Goal: Navigation & Orientation: Find specific page/section

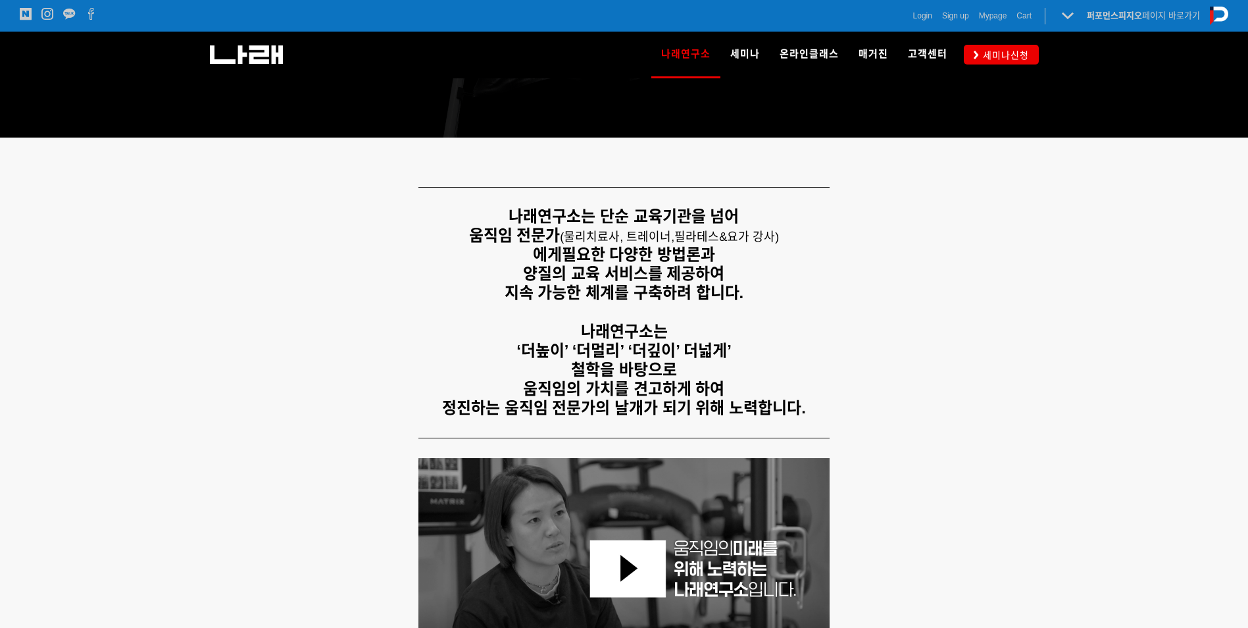
scroll to position [197, 0]
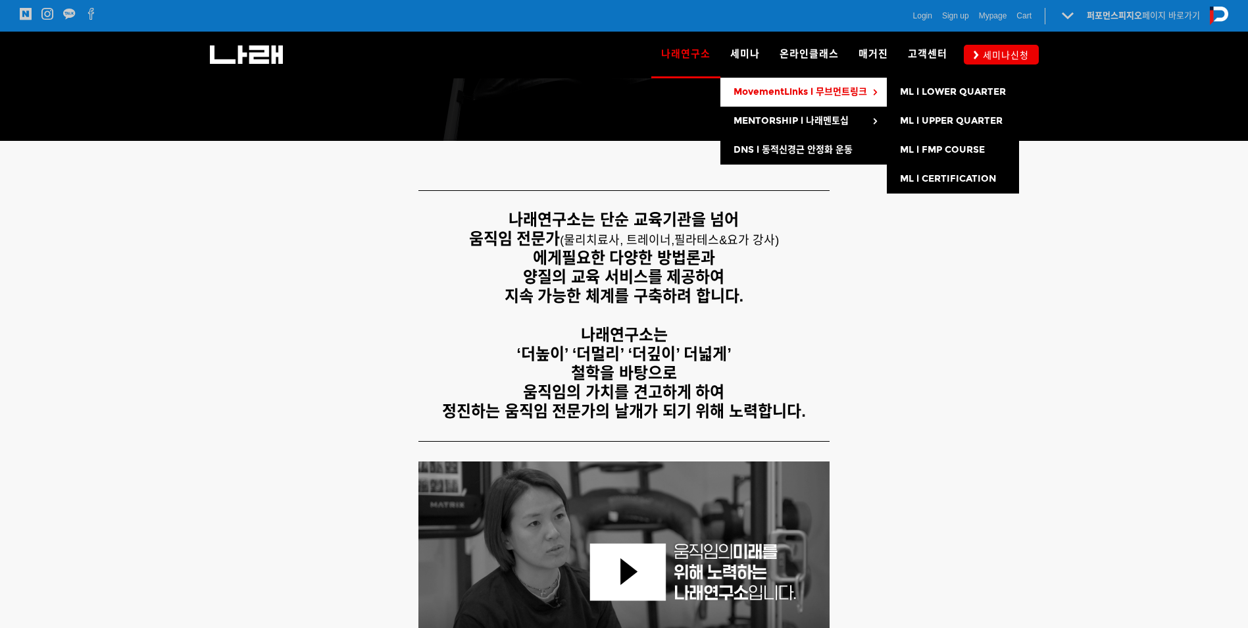
click at [761, 87] on span "MovementLinks l 무브먼트링크" at bounding box center [801, 91] width 134 height 11
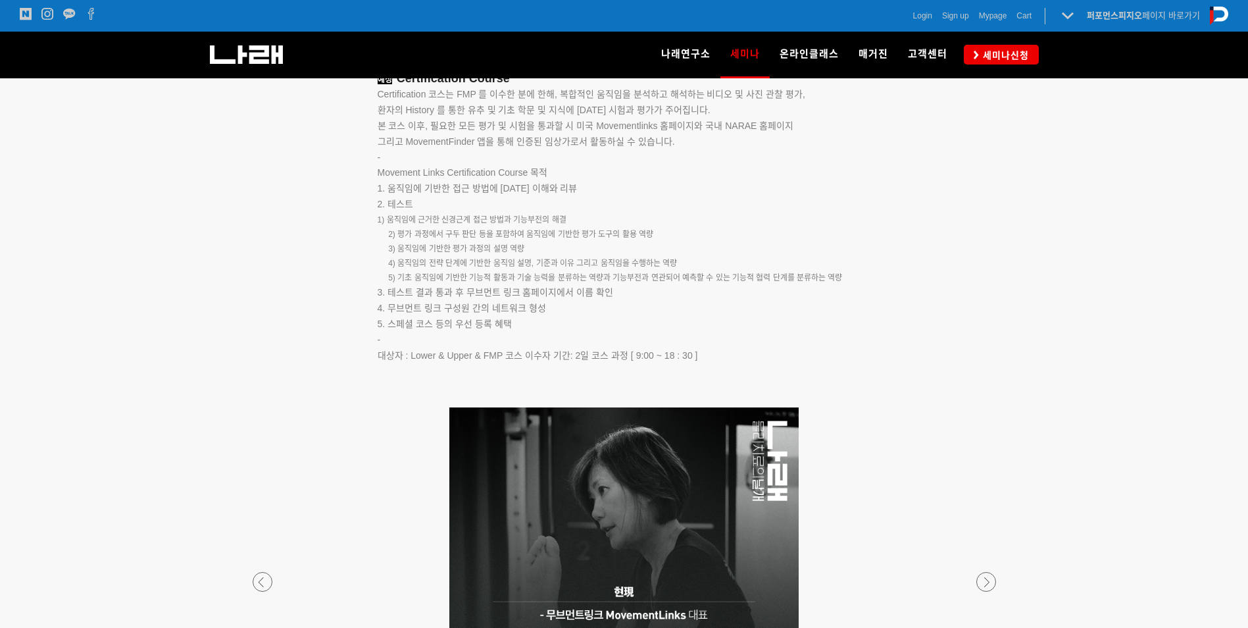
scroll to position [2369, 0]
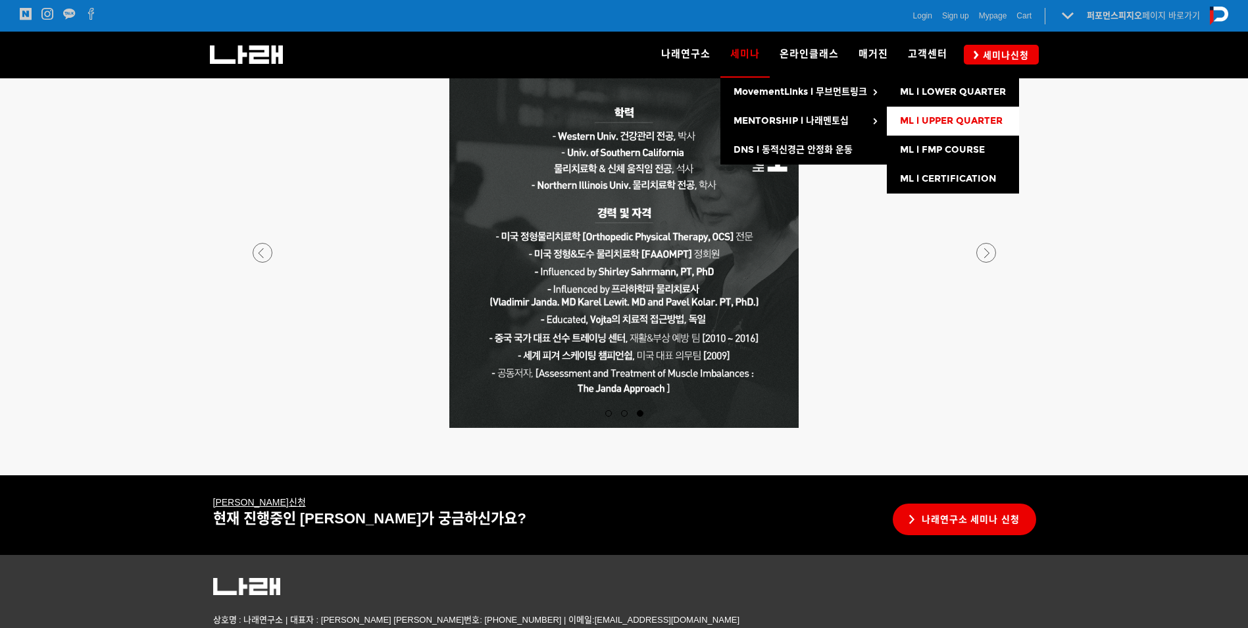
click at [940, 122] on span "ML l UPPER QUARTER" at bounding box center [951, 120] width 103 height 11
